Goal: Communication & Community: Answer question/provide support

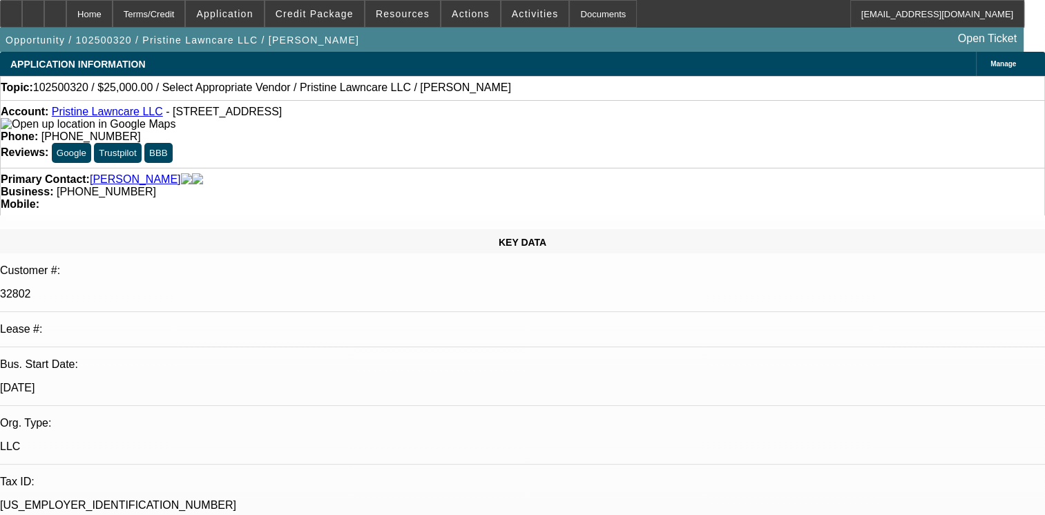
select select "0"
select select "2"
select select "0.1"
select select "4"
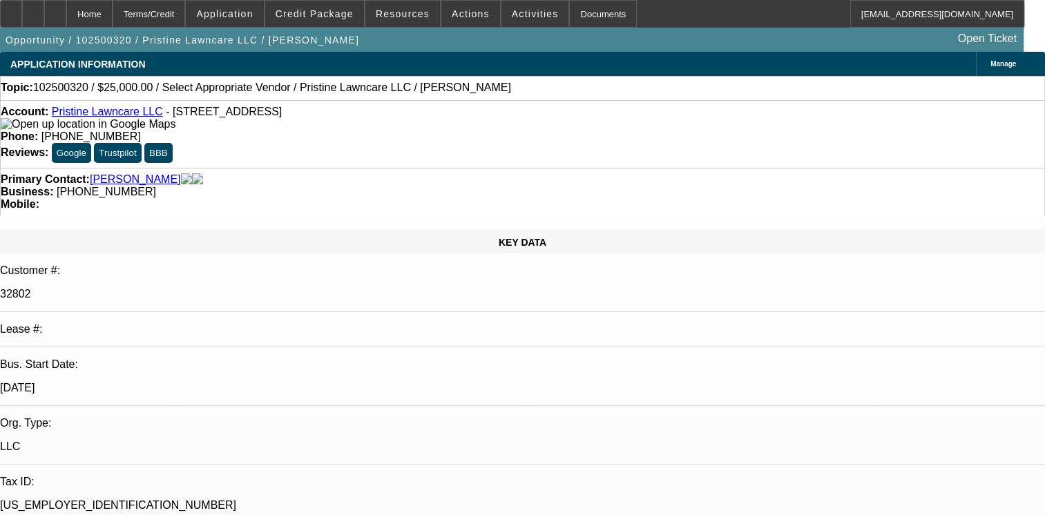
radio input "true"
drag, startPoint x: 829, startPoint y: 253, endPoint x: 819, endPoint y: 263, distance: 13.7
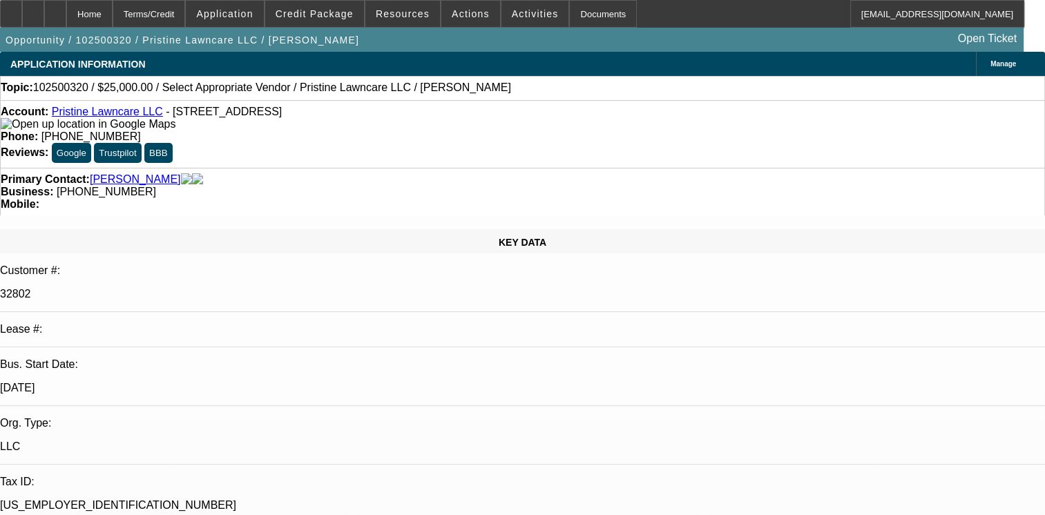
type textarea "01- ACTIVE SVC DEAL, PAYMENTS MADE ON TIME/02- SOLD DEAL NO HISTORY WITH BEACON."
radio input "true"
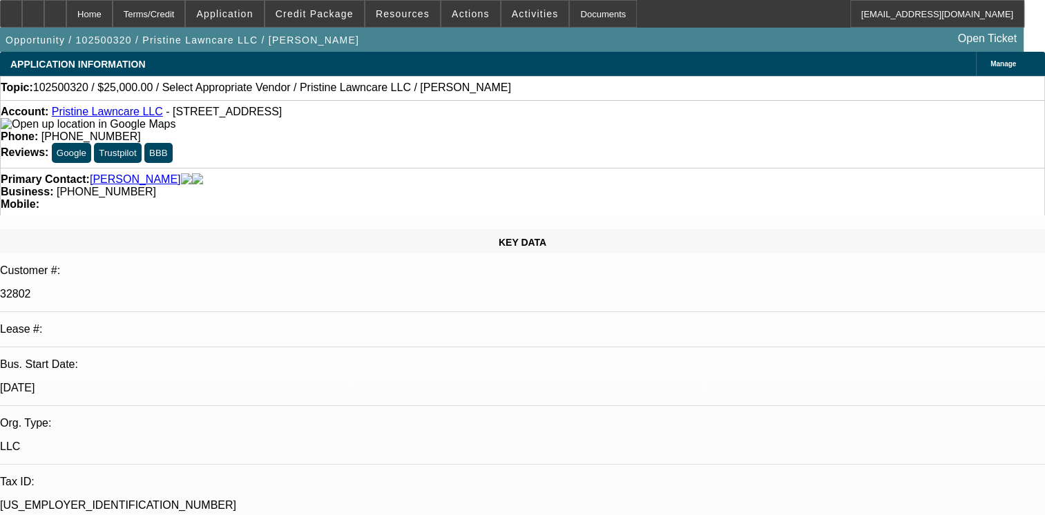
radio input "false"
radio input "true"
